Goal: Transaction & Acquisition: Purchase product/service

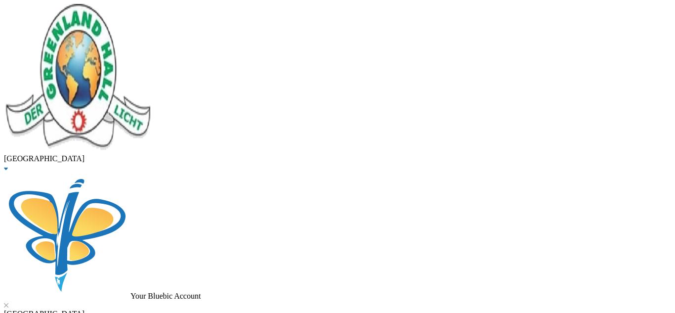
type input "kasali"
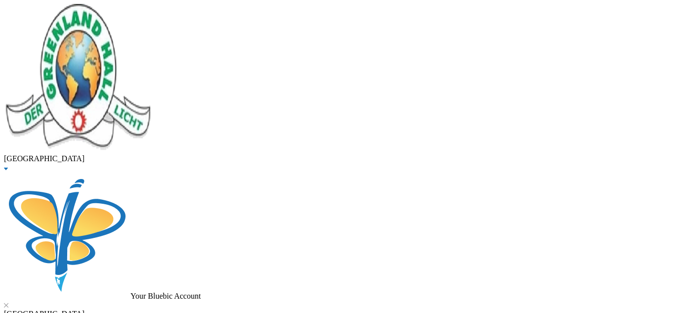
checkbox input "true"
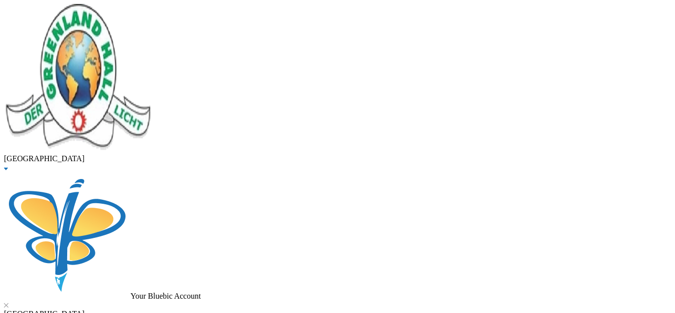
scroll to position [122, 0]
checkbox input "true"
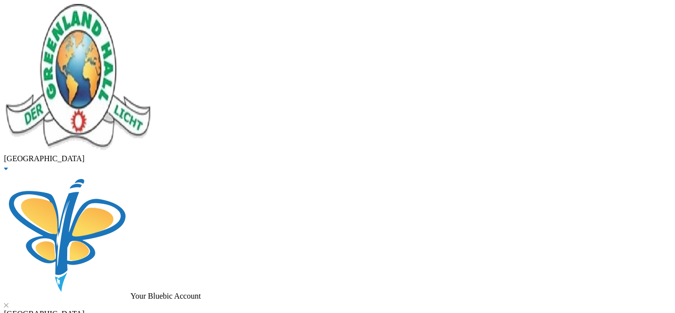
scroll to position [100, 0]
checkbox input "true"
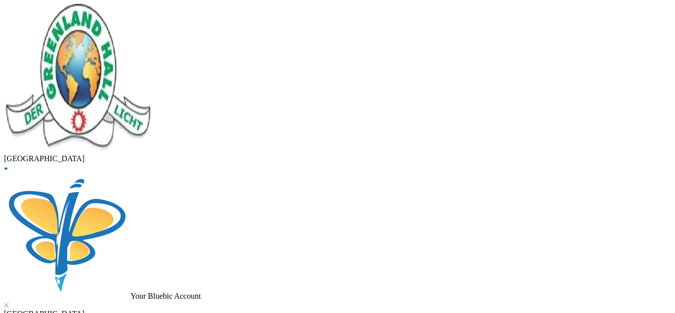
type input "10000"
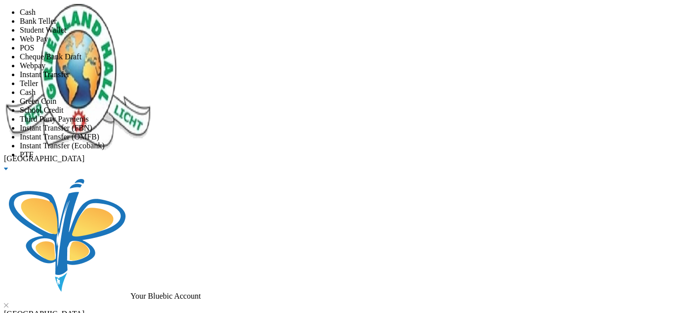
scroll to position [116, 0]
click at [278, 106] on li "School Credit" at bounding box center [347, 110] width 655 height 9
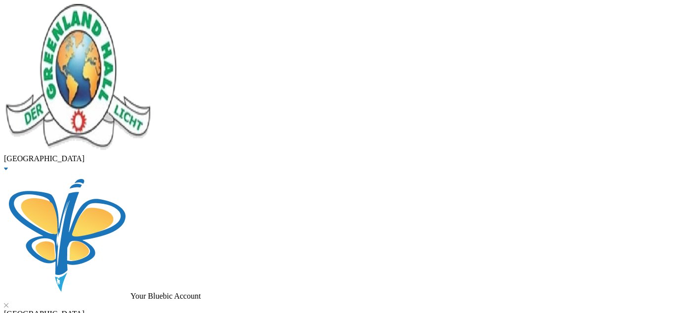
type textarea "From Mr [PERSON_NAME]' August remuneration"
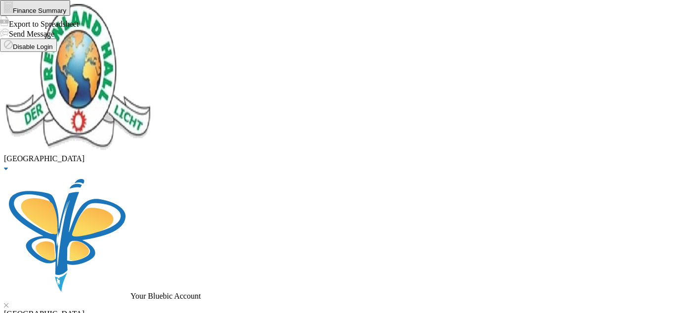
drag, startPoint x: 186, startPoint y: 49, endPoint x: 73, endPoint y: 49, distance: 113.1
type input "irewole"
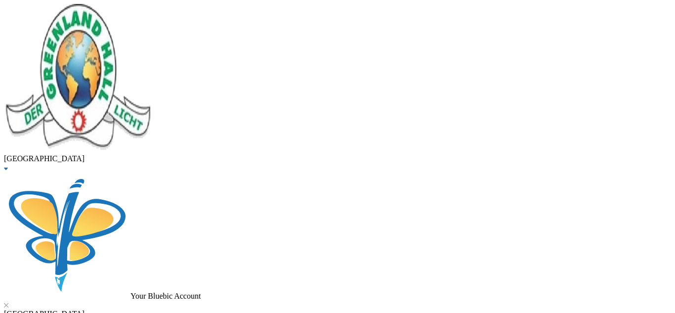
checkbox input "true"
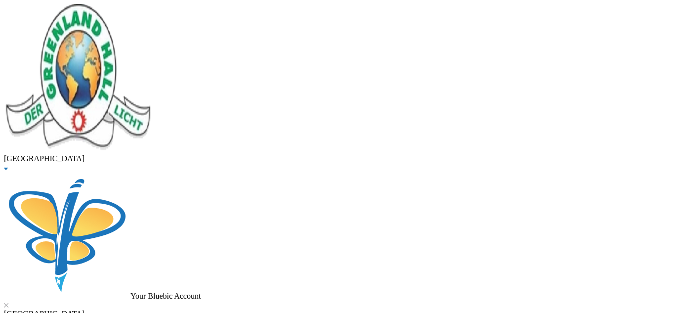
type input "5000"
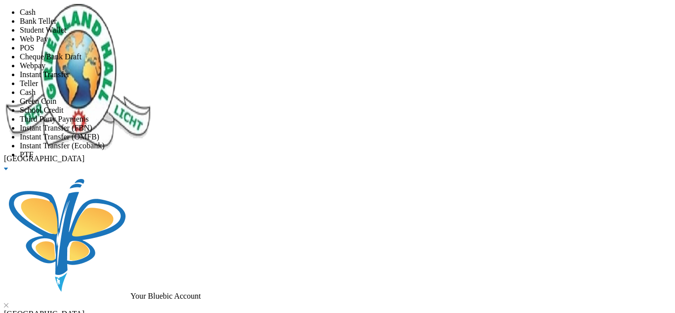
scroll to position [116, 0]
click at [284, 150] on li "PTF" at bounding box center [347, 154] width 655 height 9
